Goal: Information Seeking & Learning: Learn about a topic

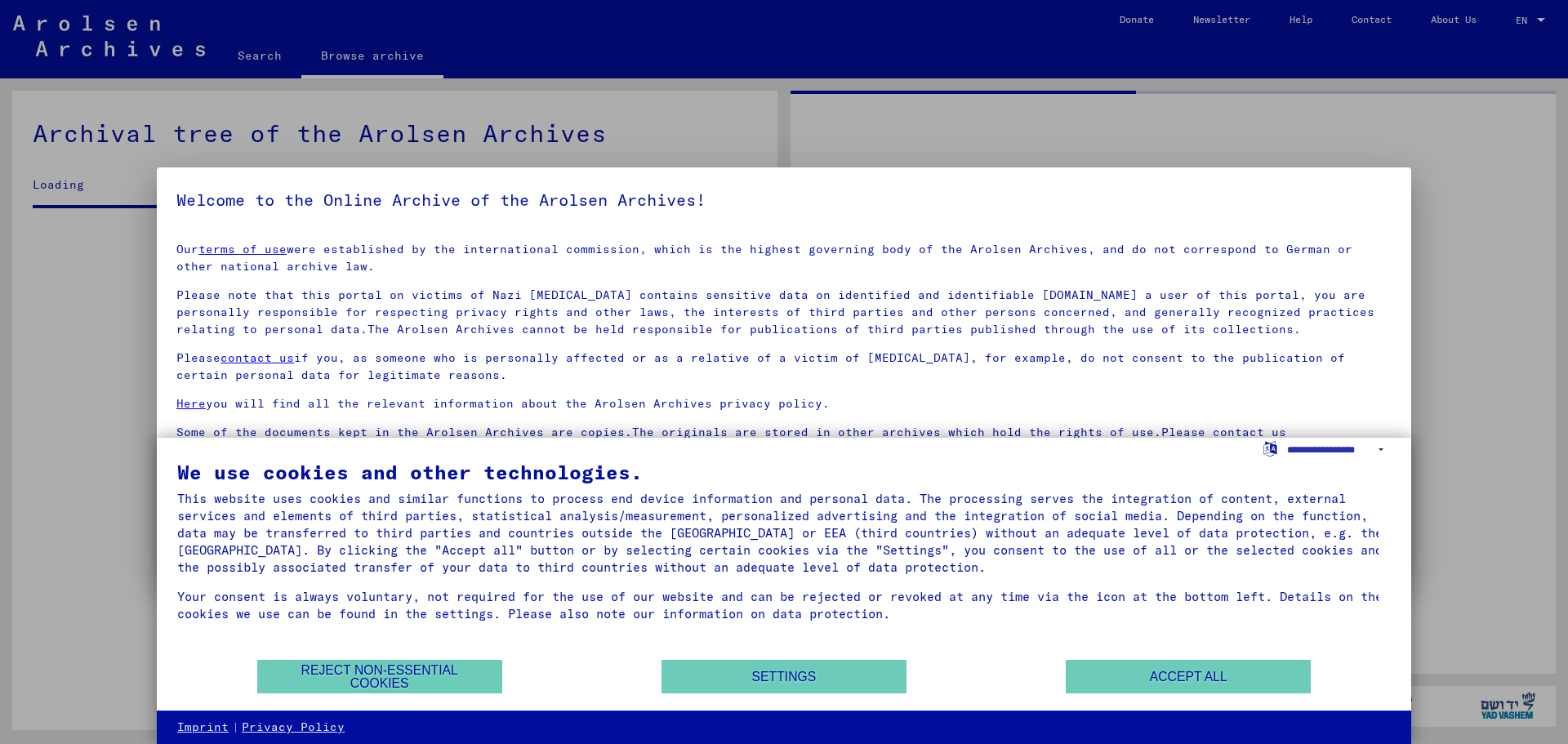
scroll to position [477, 0]
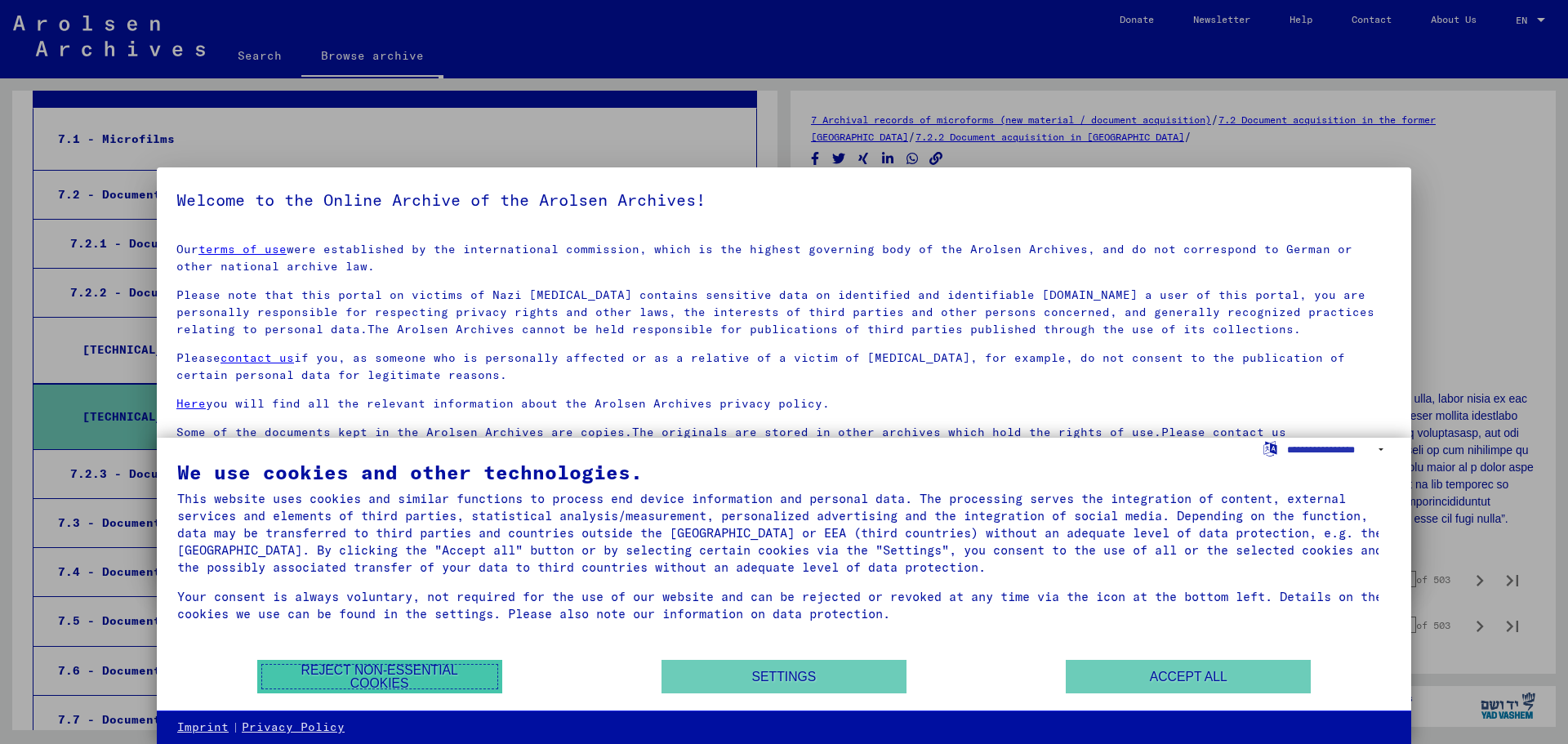
click at [441, 674] on button "Reject non-essential cookies" at bounding box center [379, 676] width 245 height 33
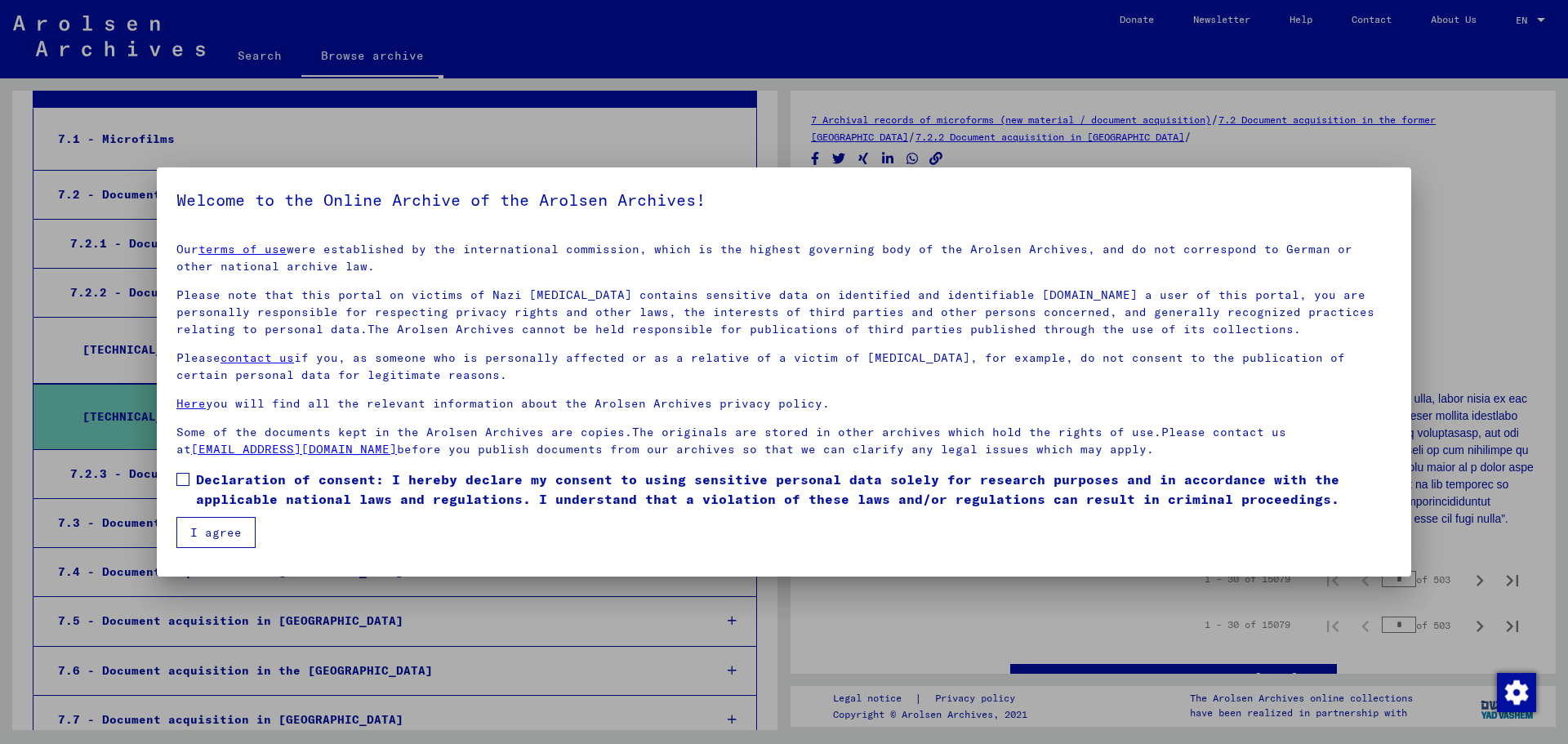
click at [261, 483] on span "Declaration of consent: I hereby declare my consent to using sensitive personal…" at bounding box center [794, 489] width 1196 height 39
click at [209, 534] on button "I agree" at bounding box center [215, 533] width 79 height 31
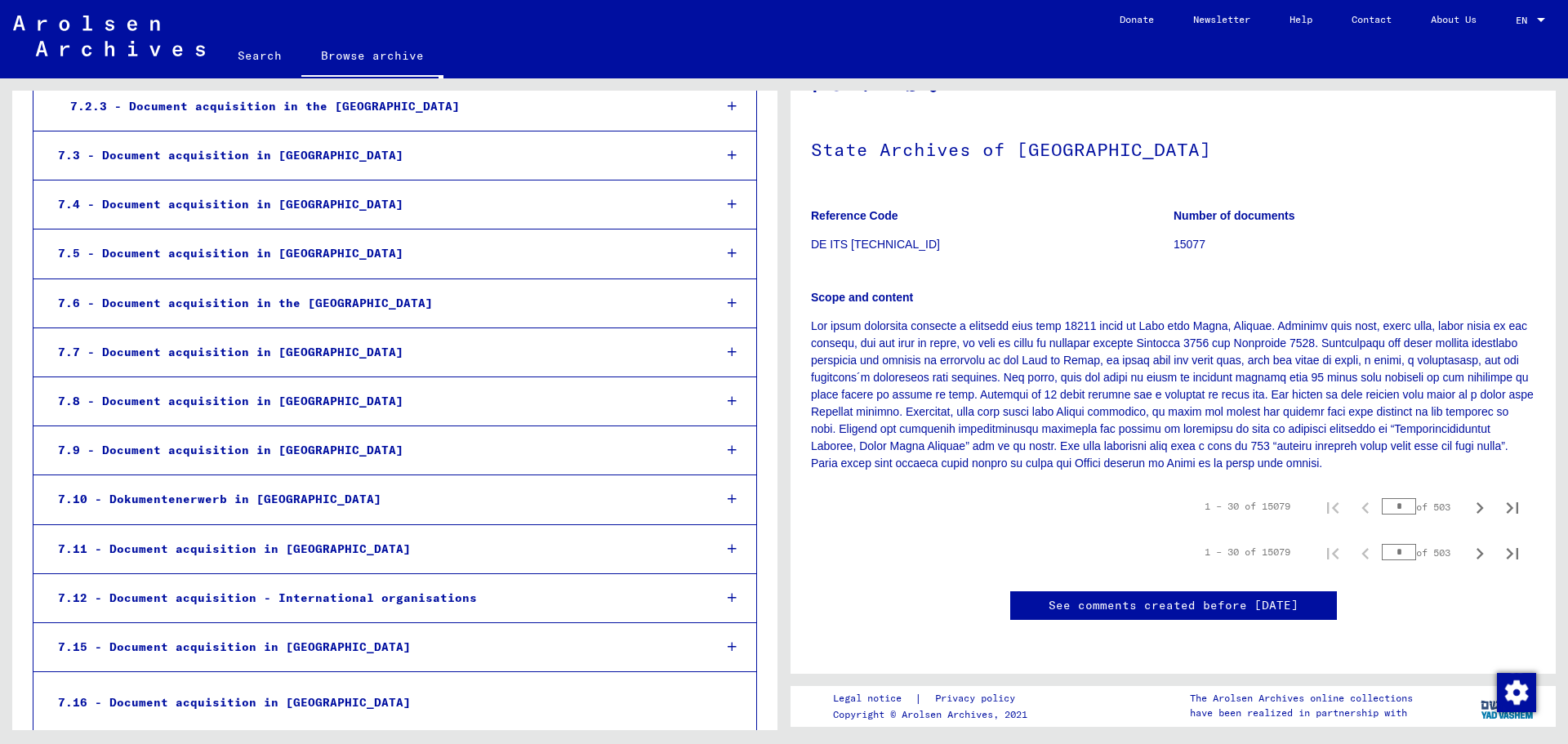
scroll to position [395, 0]
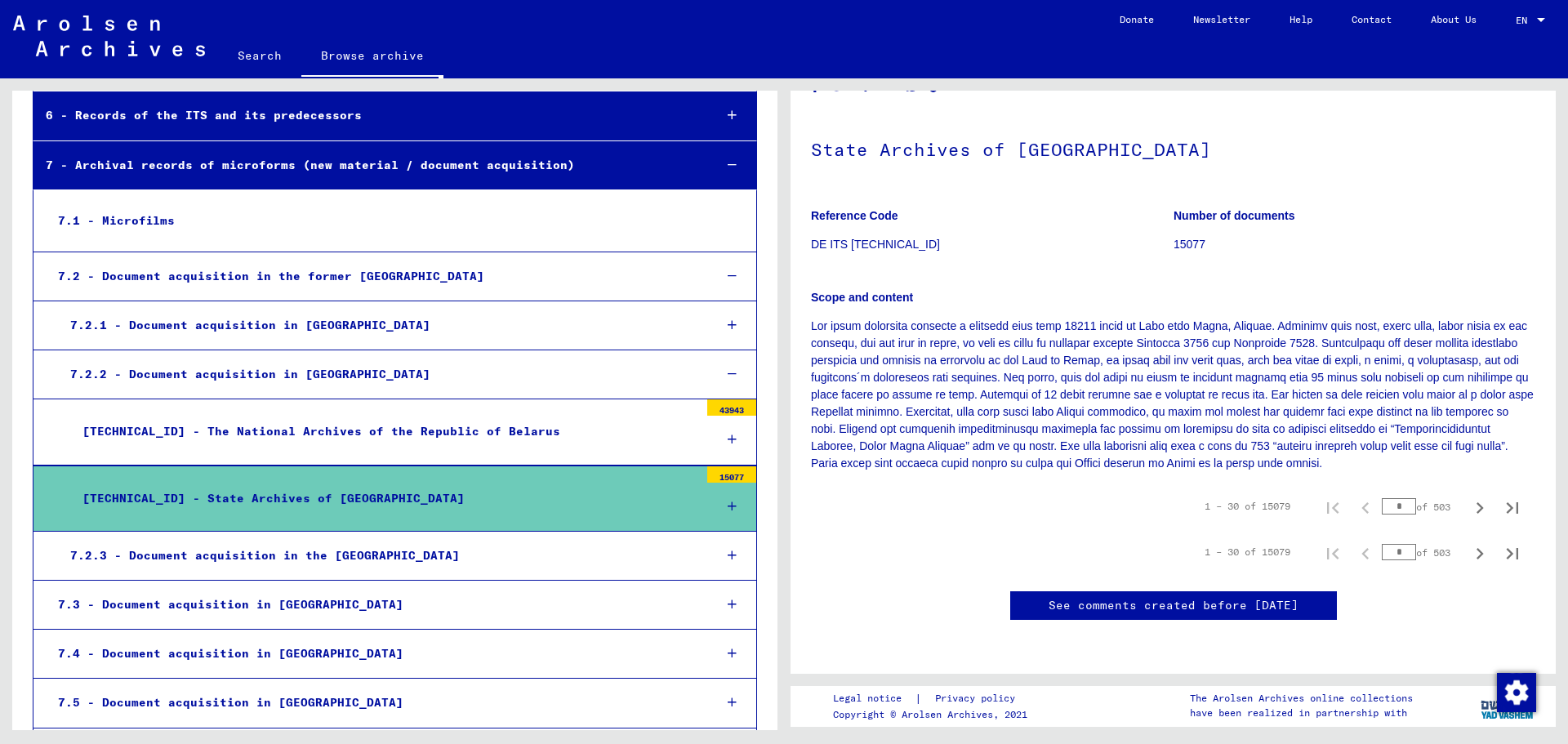
click at [478, 443] on div "[TECHNICAL_ID] - The National Archives of the Republic of Belarus" at bounding box center [385, 431] width 629 height 31
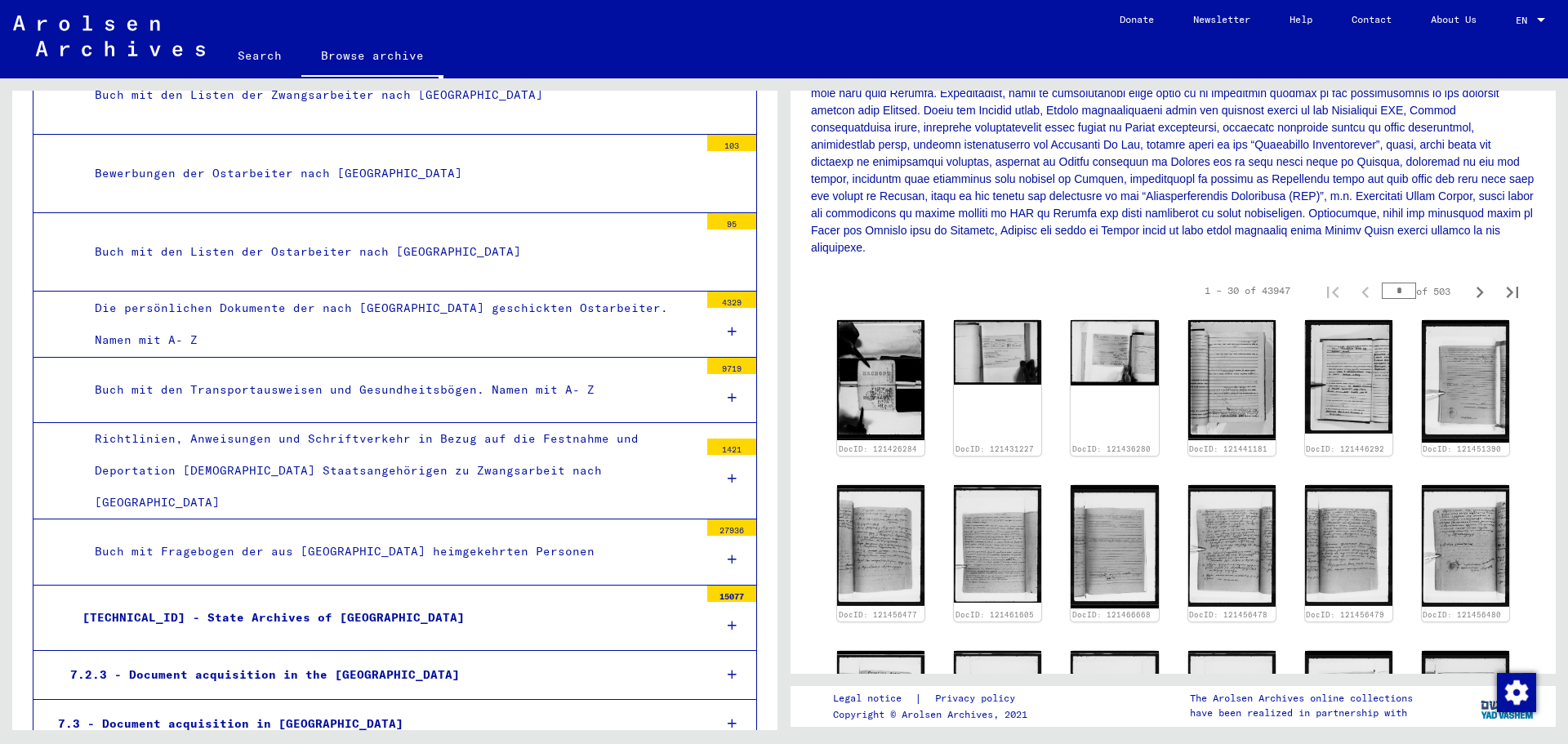
scroll to position [885, 0]
click at [452, 600] on div "[TECHNICAL_ID] - State Archives of [GEOGRAPHIC_DATA]" at bounding box center [385, 615] width 629 height 31
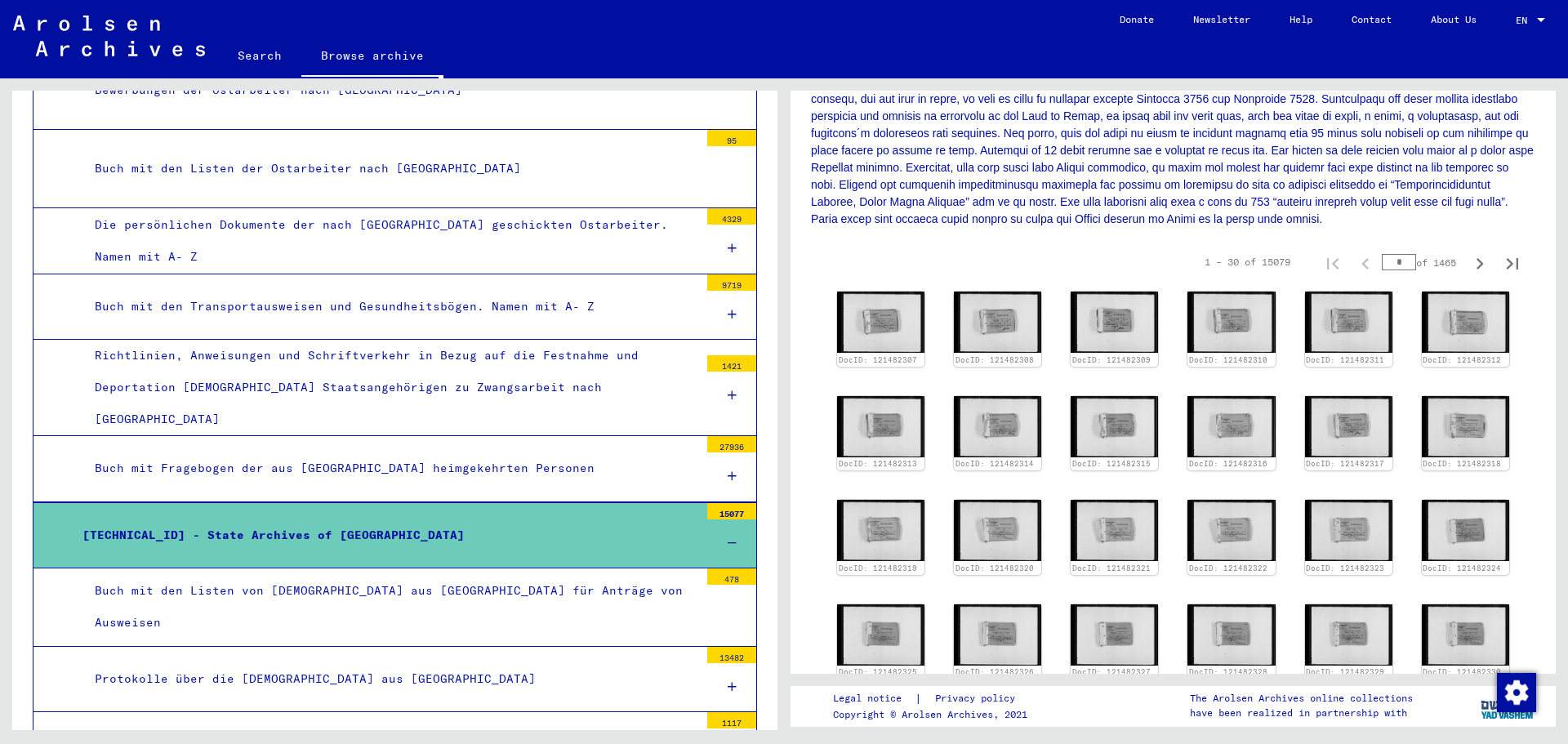
scroll to position [409, 0]
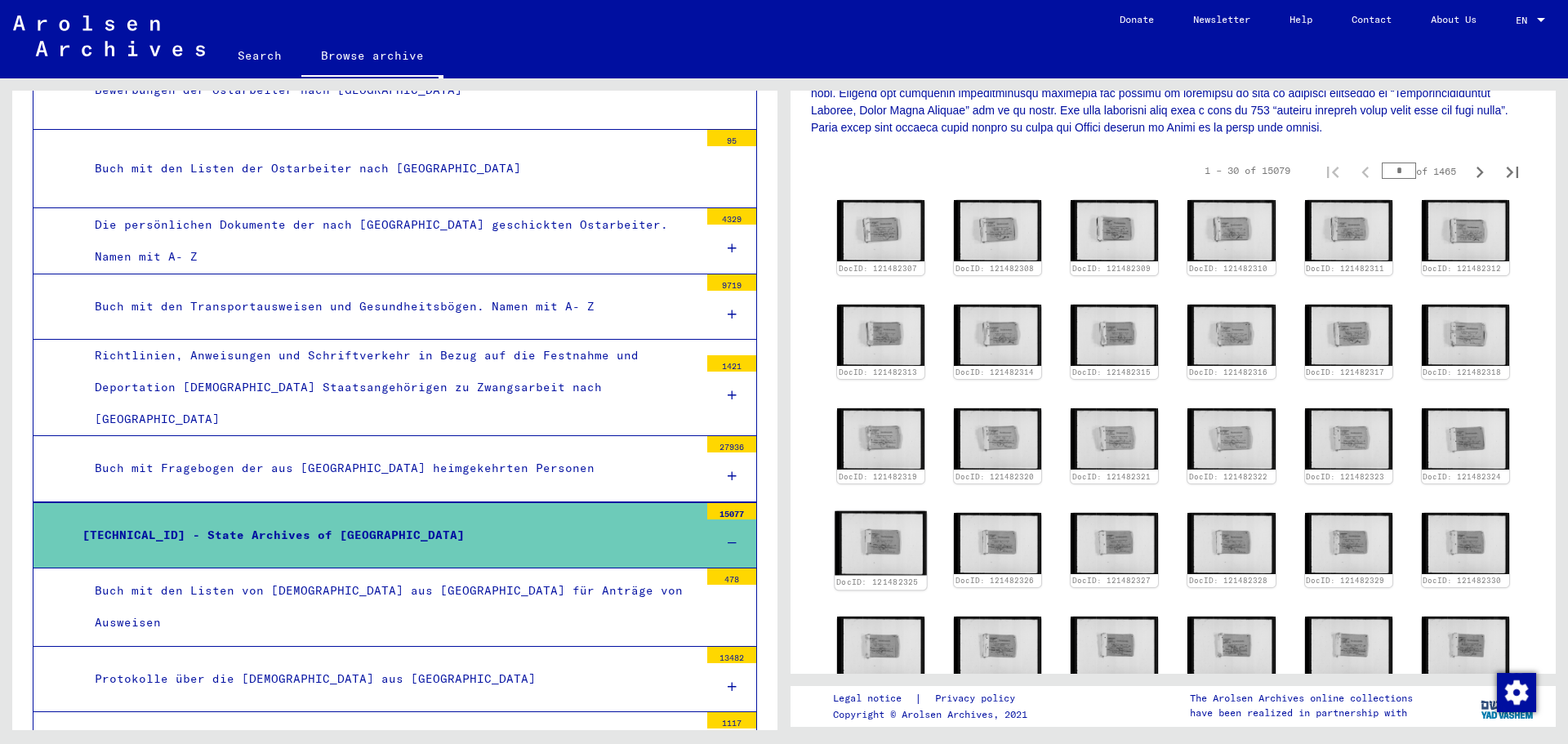
click at [879, 544] on img at bounding box center [880, 544] width 92 height 65
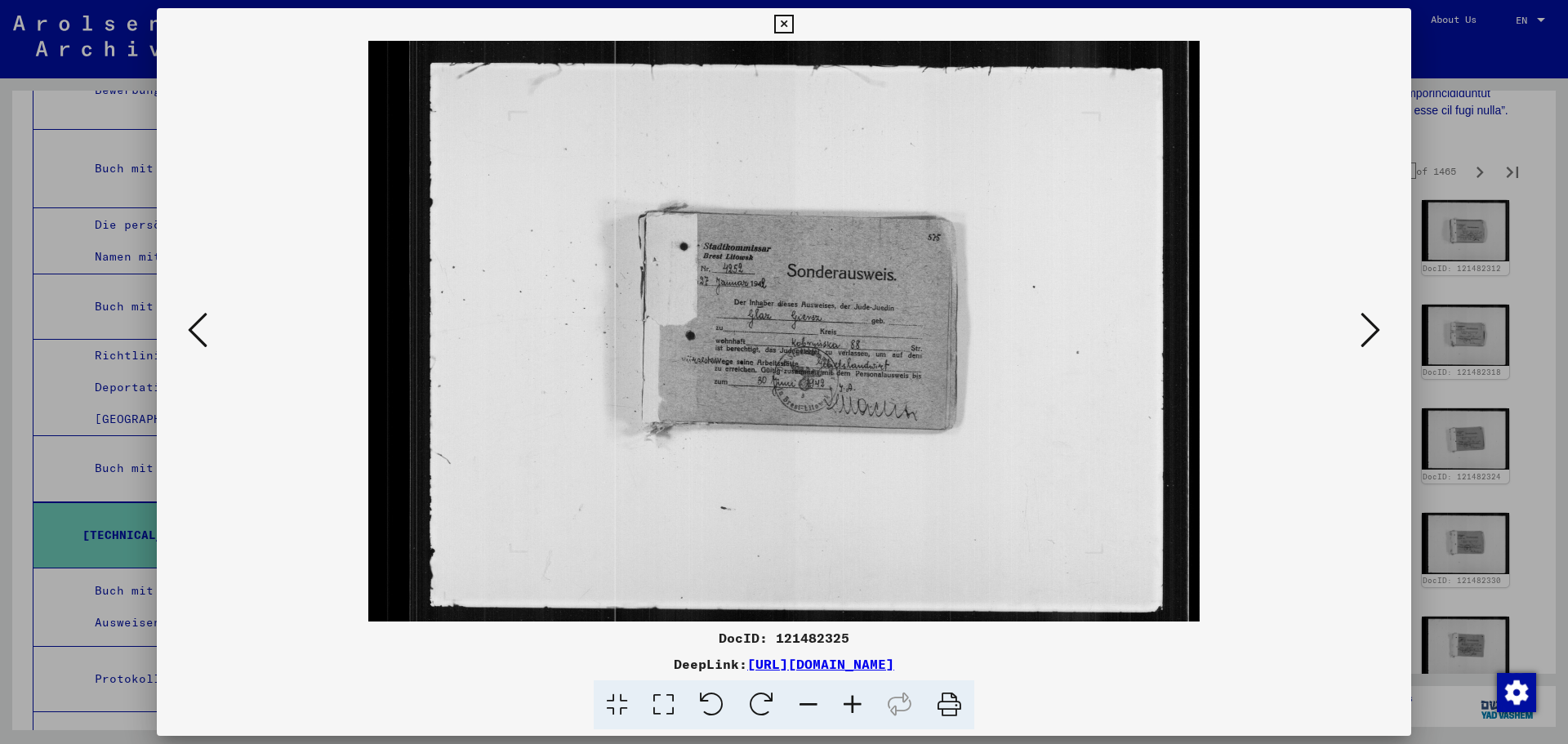
click at [1377, 320] on icon at bounding box center [1370, 330] width 20 height 39
click at [1385, 320] on div at bounding box center [784, 331] width 1255 height 580
click at [1405, 328] on div at bounding box center [784, 331] width 1255 height 580
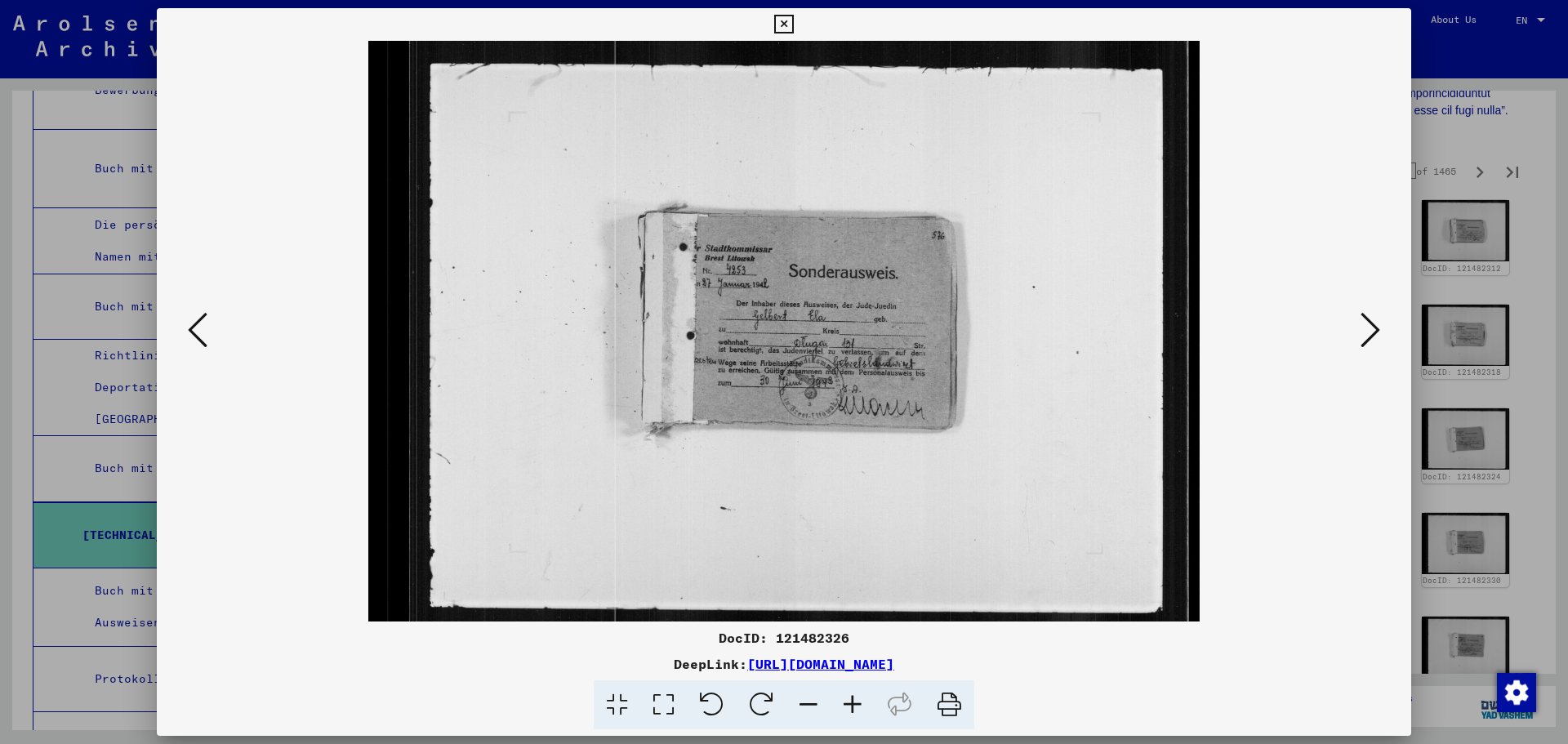
click at [1390, 329] on div at bounding box center [784, 331] width 1255 height 580
click at [1345, 317] on img at bounding box center [784, 331] width 1143 height 580
click at [1341, 319] on img at bounding box center [784, 331] width 1143 height 580
click at [1354, 321] on img at bounding box center [784, 331] width 1143 height 580
click at [1357, 321] on button at bounding box center [1370, 331] width 30 height 47
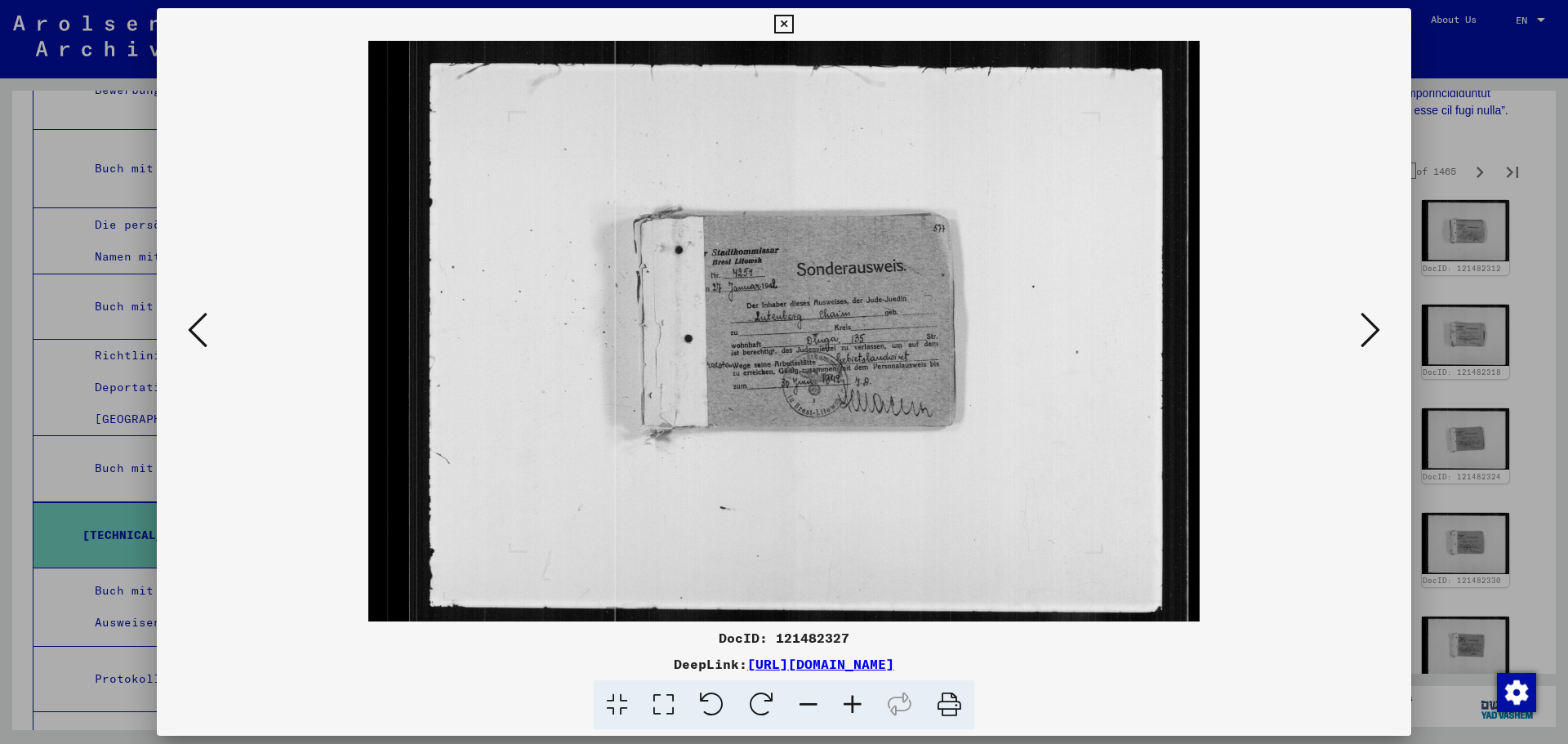
click at [1372, 318] on icon at bounding box center [1370, 330] width 20 height 39
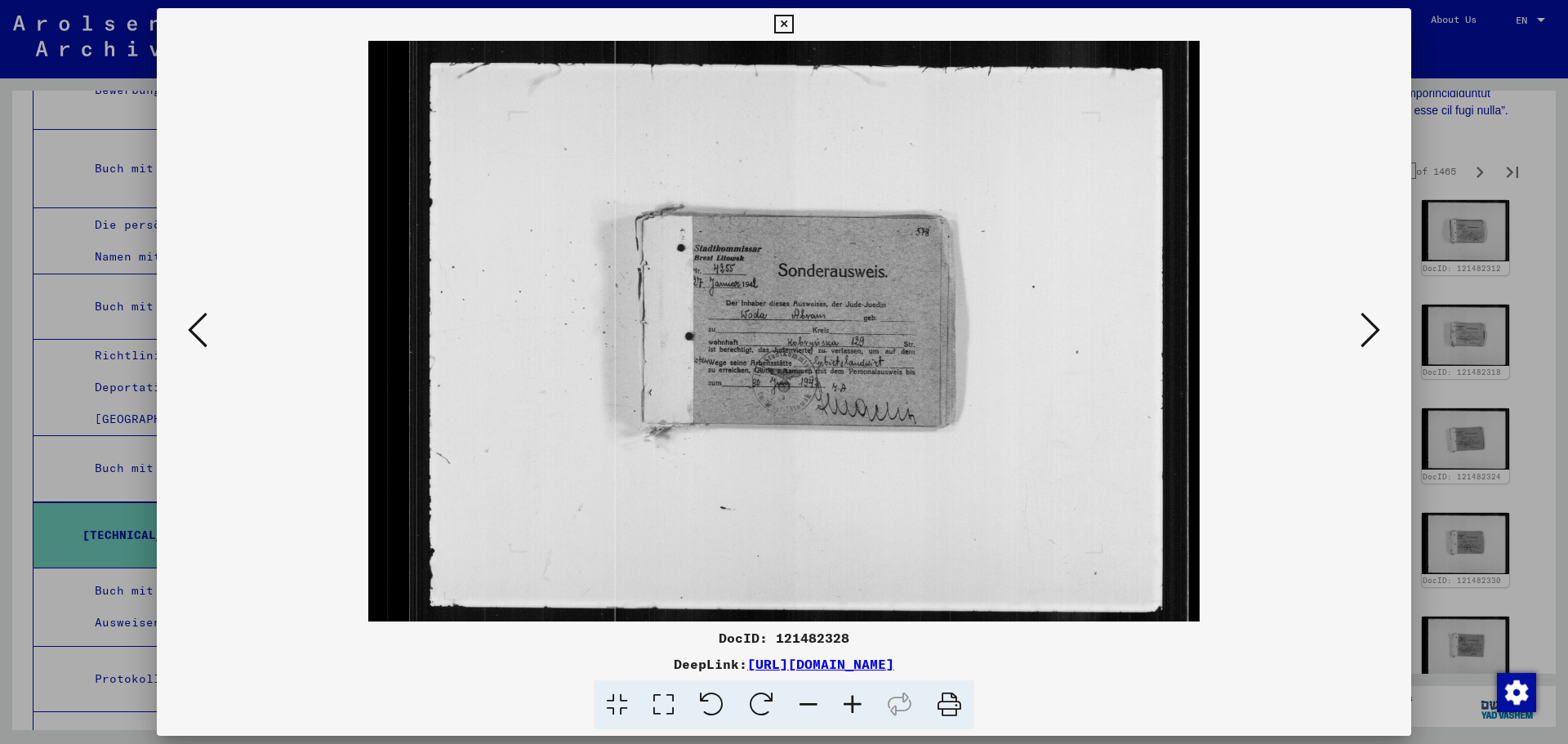
click at [1373, 319] on icon at bounding box center [1370, 330] width 20 height 39
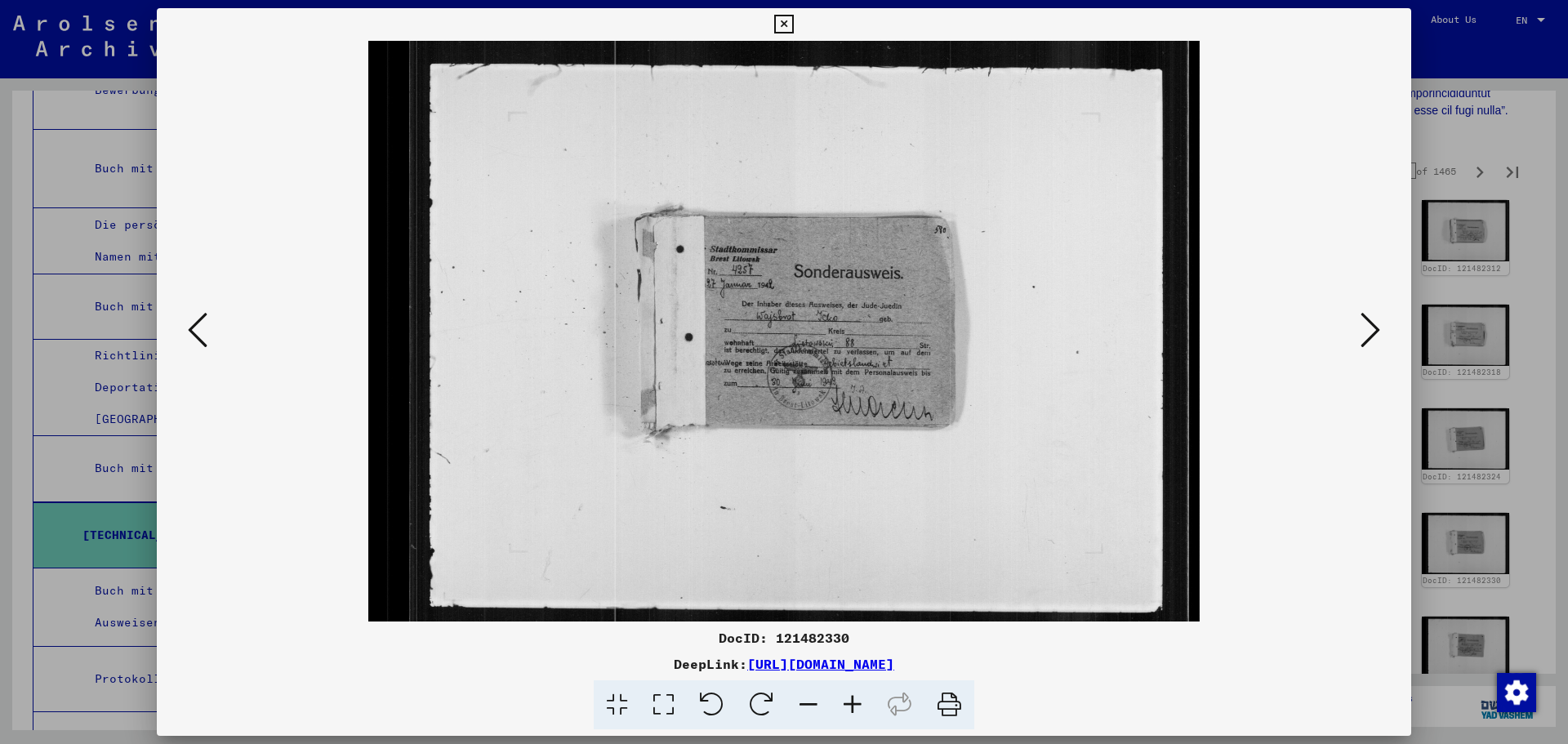
click at [1372, 320] on icon at bounding box center [1370, 330] width 20 height 39
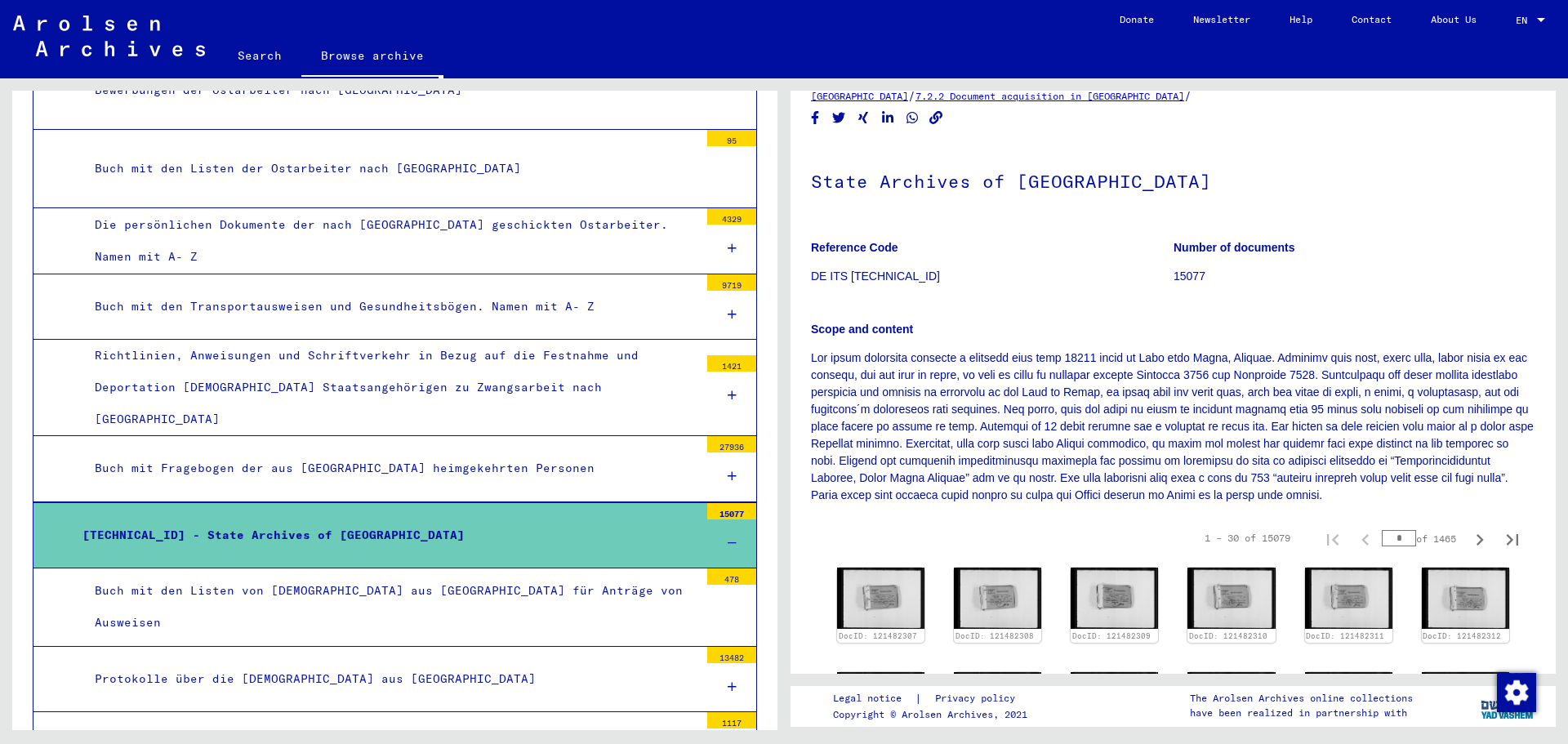
scroll to position [0, 0]
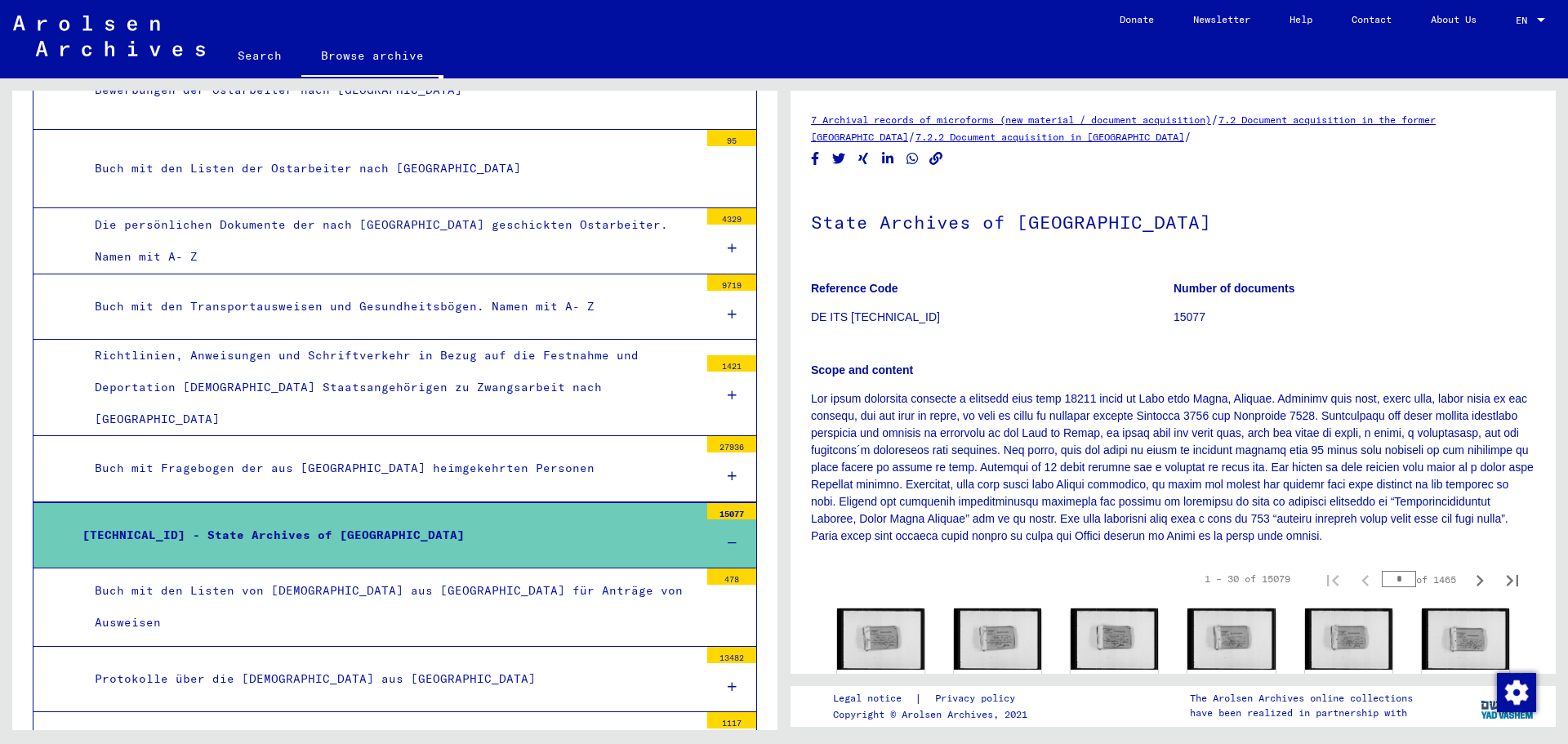
click at [258, 63] on link "Search" at bounding box center [259, 55] width 83 height 39
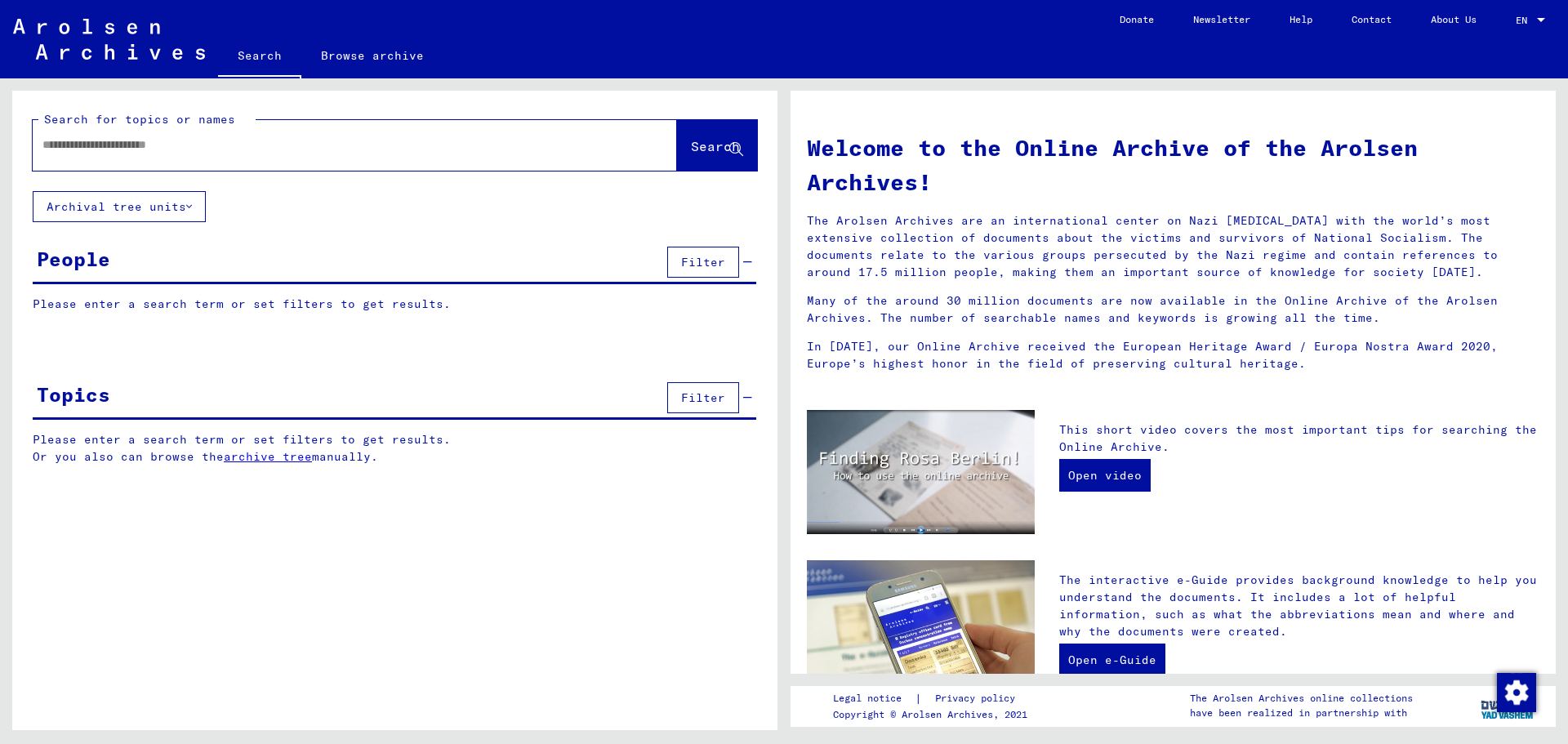
click at [144, 26] on img at bounding box center [109, 39] width 191 height 41
